Goal: Information Seeking & Learning: Understand process/instructions

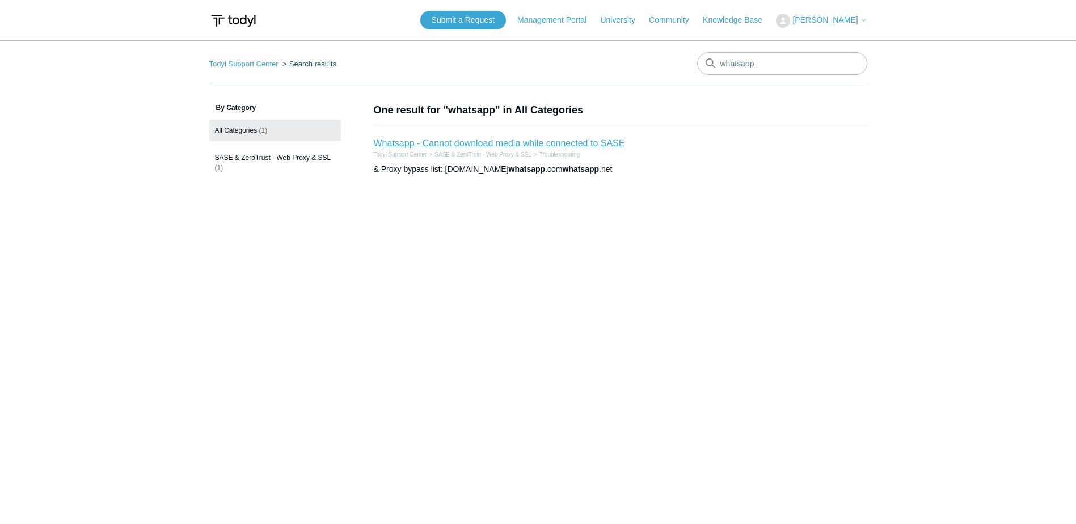
click at [479, 146] on link "Whatsapp - Cannot download media while connected to SASE" at bounding box center [499, 143] width 251 height 10
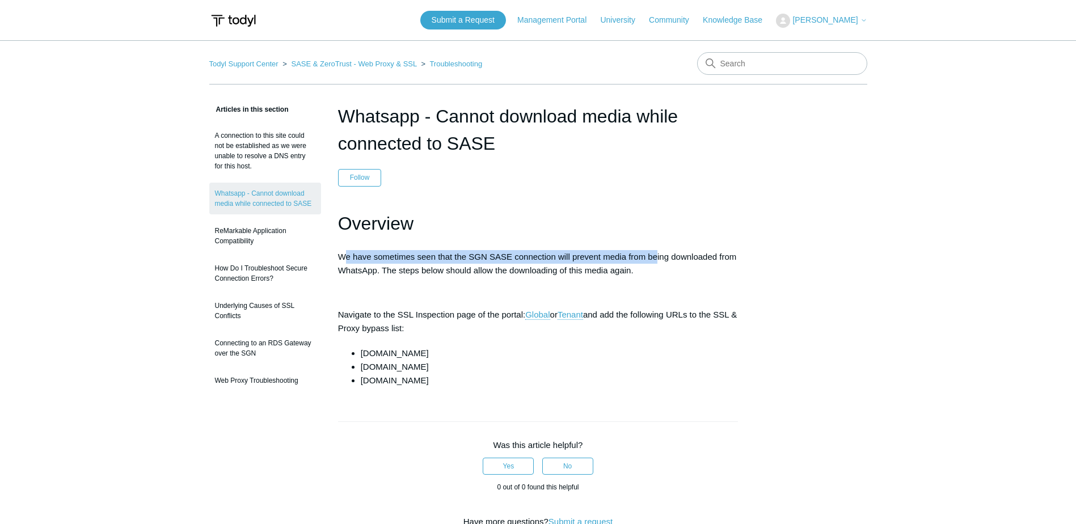
drag, startPoint x: 344, startPoint y: 255, endPoint x: 658, endPoint y: 262, distance: 313.3
click at [658, 262] on p "We have sometimes seen that the SGN SASE connection will prevent media from bei…" at bounding box center [538, 263] width 401 height 27
drag, startPoint x: 658, startPoint y: 262, endPoint x: 661, endPoint y: 272, distance: 10.8
click at [661, 272] on p "We have sometimes seen that the SGN SASE connection will prevent media from bei…" at bounding box center [538, 263] width 401 height 27
drag, startPoint x: 459, startPoint y: 352, endPoint x: 360, endPoint y: 353, distance: 99.3
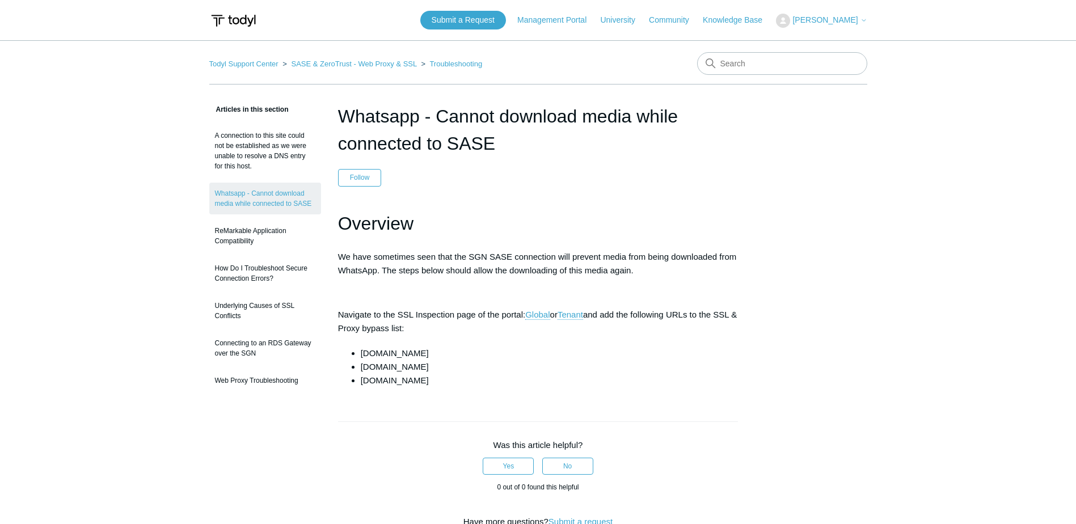
click at [360, 353] on ul "cdninstagram.com whatsapp.com whatsapp.net" at bounding box center [544, 367] width 389 height 41
copy li "cdninstagram.com"
drag, startPoint x: 389, startPoint y: 365, endPoint x: 363, endPoint y: 366, distance: 26.1
click at [363, 366] on li "whatsapp.com" at bounding box center [550, 367] width 378 height 14
copy li "whatsapp.com"
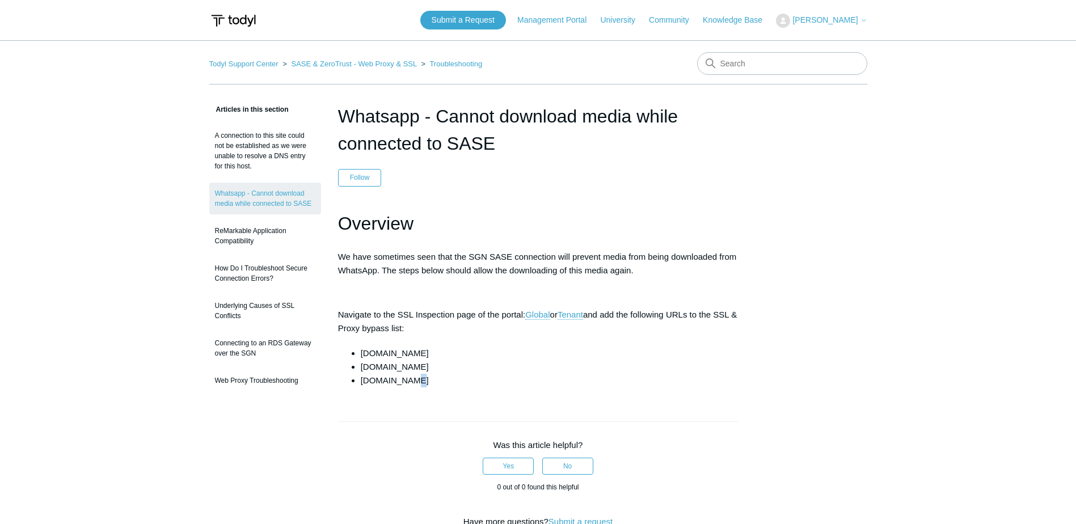
drag, startPoint x: 407, startPoint y: 381, endPoint x: 415, endPoint y: 382, distance: 8.1
click at [415, 382] on li "whatsapp.net" at bounding box center [550, 381] width 378 height 14
click at [413, 378] on li "whatsapp.net" at bounding box center [550, 381] width 378 height 14
drag, startPoint x: 420, startPoint y: 381, endPoint x: 363, endPoint y: 384, distance: 57.9
click at [363, 384] on li "whatsapp.net" at bounding box center [550, 381] width 378 height 14
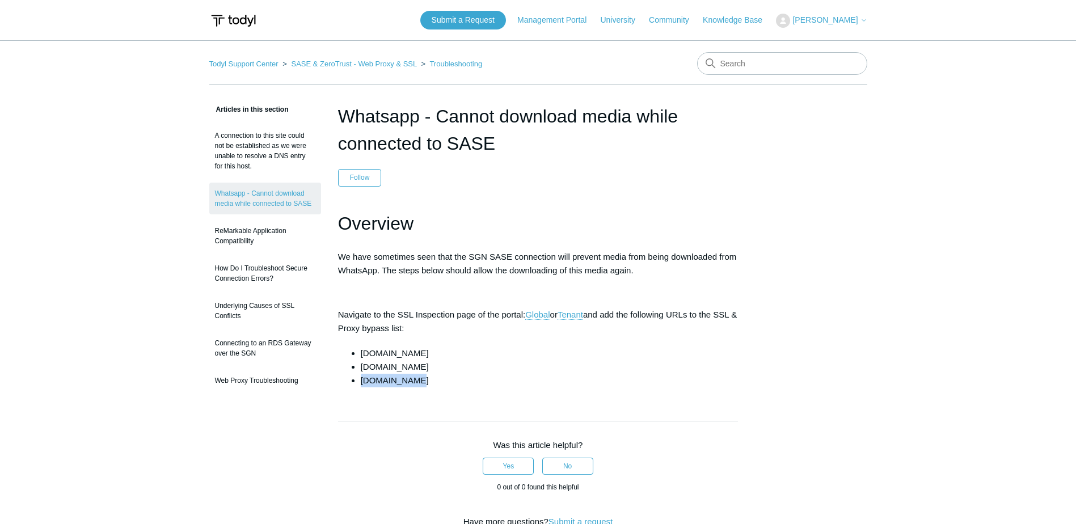
copy li "whatsapp.net"
drag, startPoint x: 364, startPoint y: 328, endPoint x: 423, endPoint y: 329, distance: 59.0
click at [423, 329] on p "Navigate to the SSL Inspection page of the portal: Global or Tenant and add the…" at bounding box center [538, 321] width 401 height 27
drag, startPoint x: 423, startPoint y: 329, endPoint x: 446, endPoint y: 339, distance: 24.9
click at [445, 338] on div "Overview We have sometimes seen that the SGN SASE connection will prevent media…" at bounding box center [538, 298] width 401 height 179
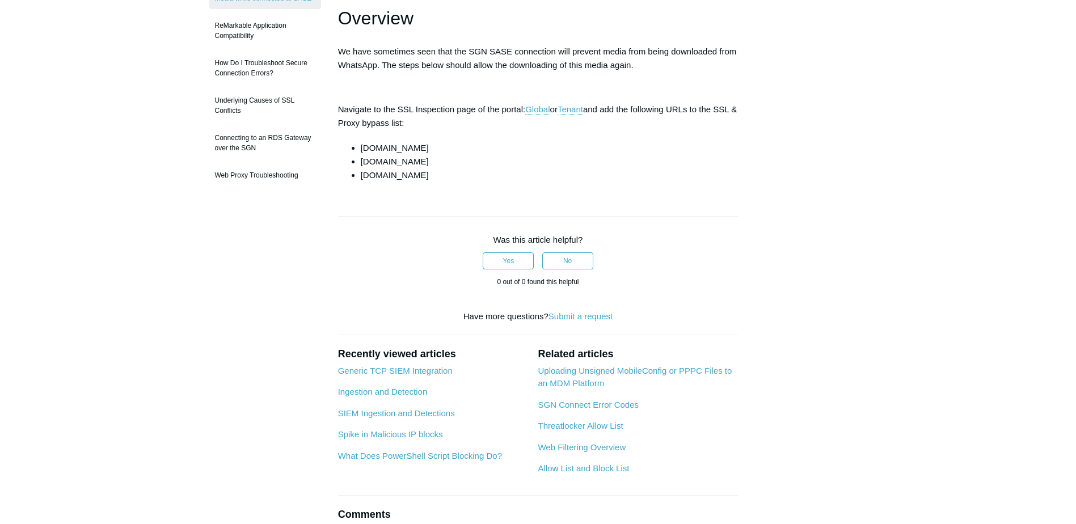
scroll to position [227, 0]
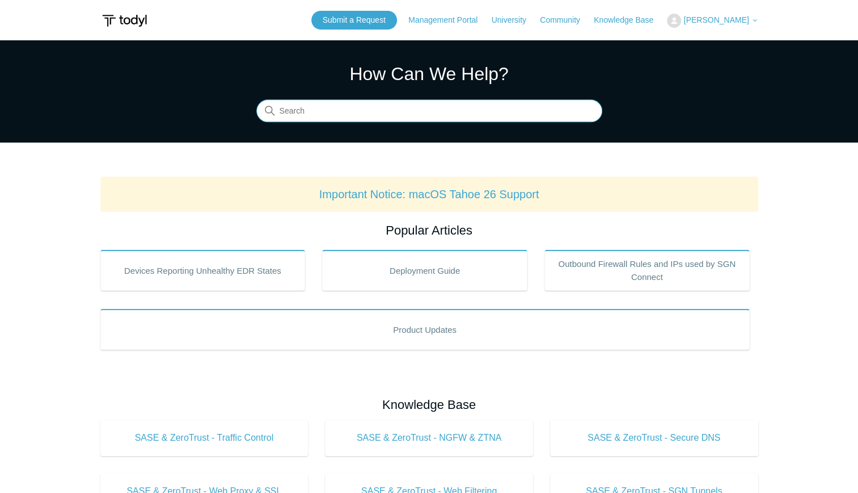
click at [301, 118] on input "Search" at bounding box center [429, 111] width 346 height 23
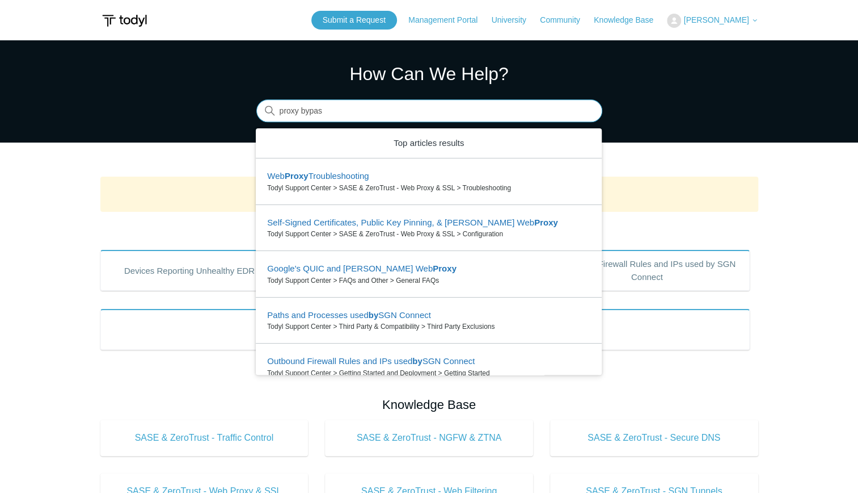
type input "proxy bypass"
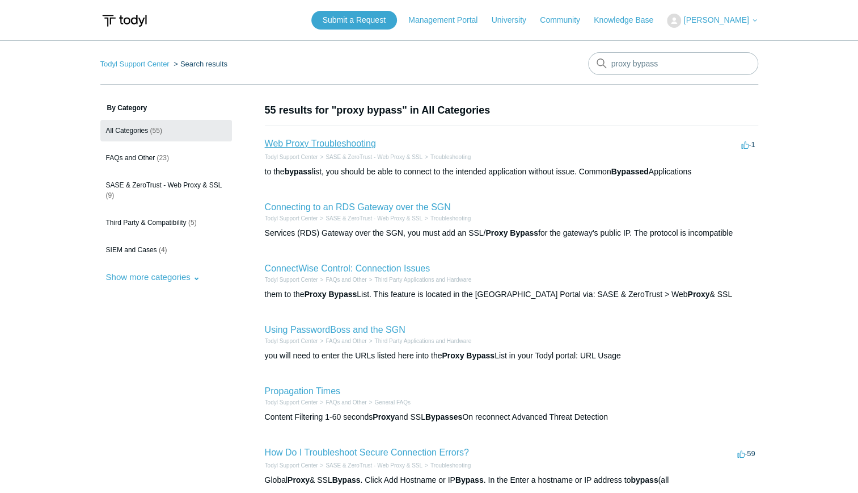
click at [349, 143] on link "Web Proxy Troubleshooting" at bounding box center [320, 143] width 111 height 10
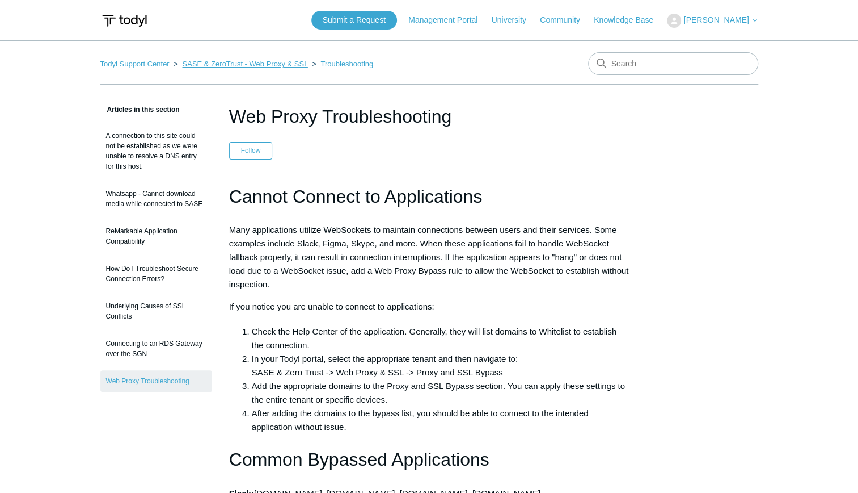
click at [279, 65] on link "SASE & ZeroTrust - Web Proxy & SSL" at bounding box center [244, 64] width 125 height 9
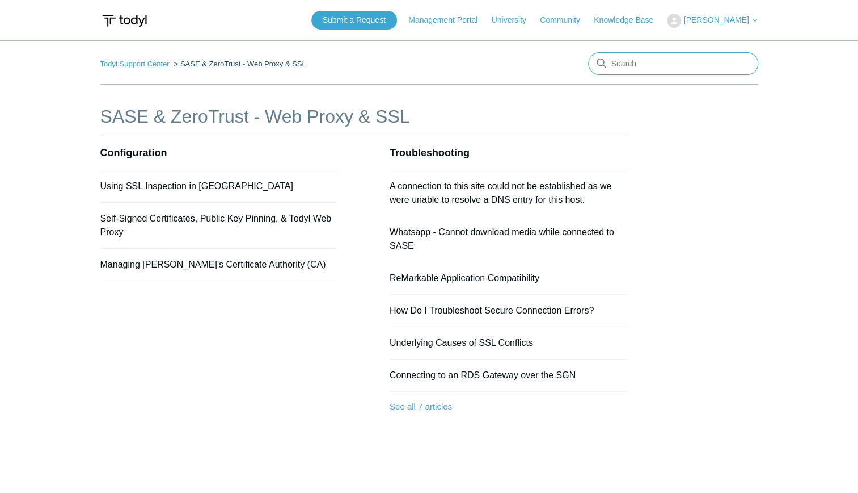
click at [629, 58] on input "Search" at bounding box center [673, 63] width 170 height 23
type input "bypass"
